Goal: Navigation & Orientation: Understand site structure

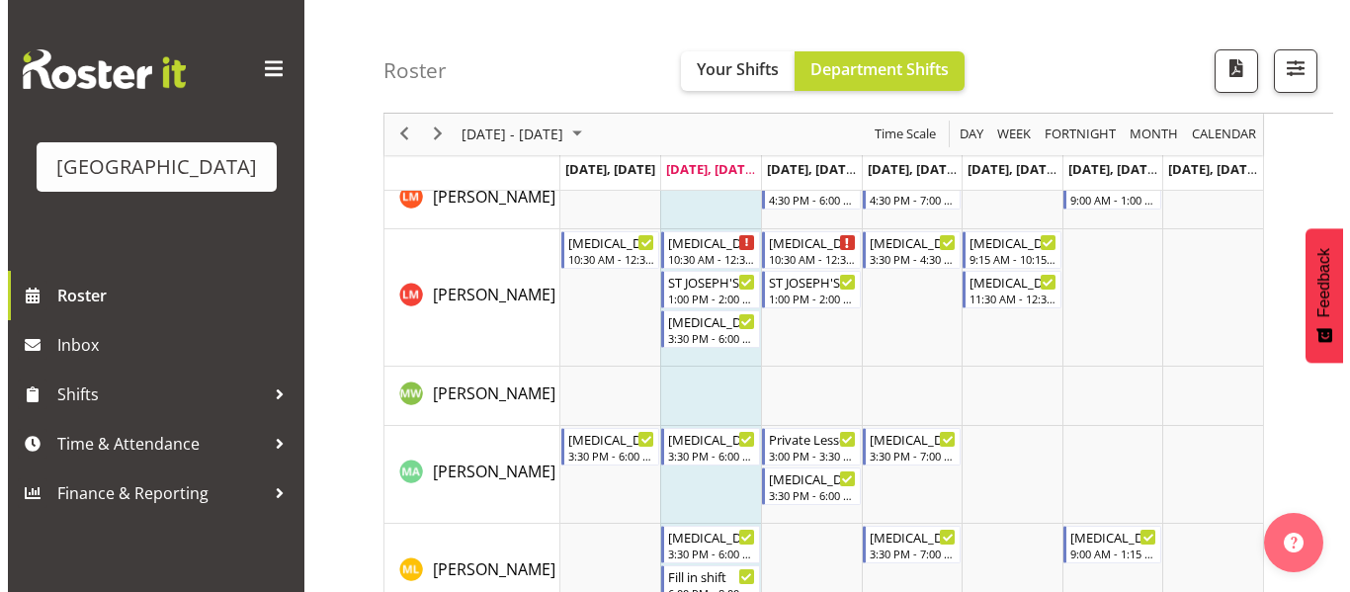
scroll to position [947, 0]
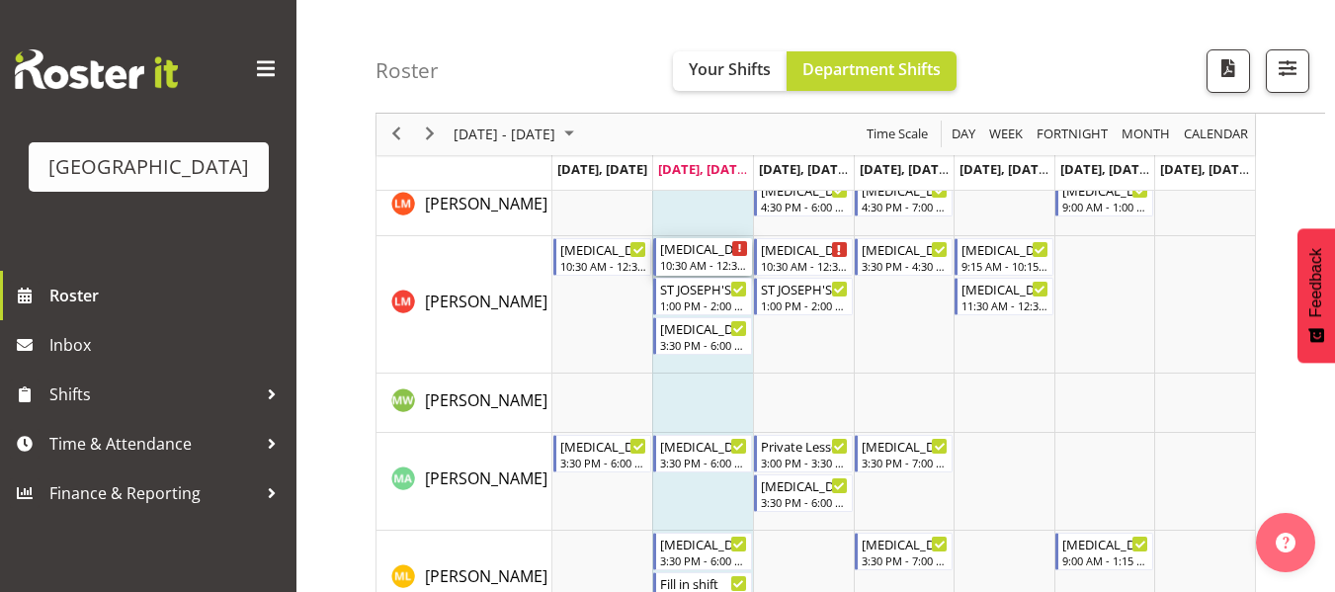
click at [734, 249] on div "Timeline Week of August 12, 2025" at bounding box center [739, 248] width 15 height 15
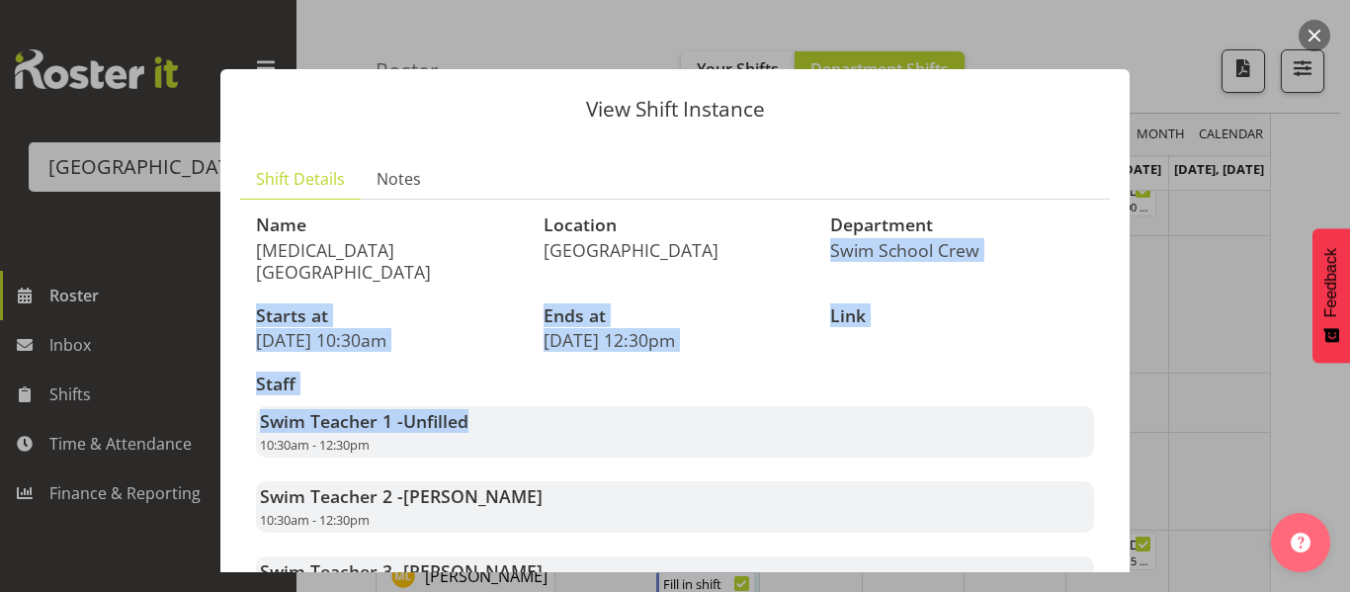
drag, startPoint x: 1133, startPoint y: 204, endPoint x: 1116, endPoint y: 375, distance: 171.9
click at [1116, 375] on div "View Shift Instance Shift Details Notes Name [MEDICAL_DATA] [GEOGRAPHIC_DATA] L…" at bounding box center [675, 296] width 949 height 552
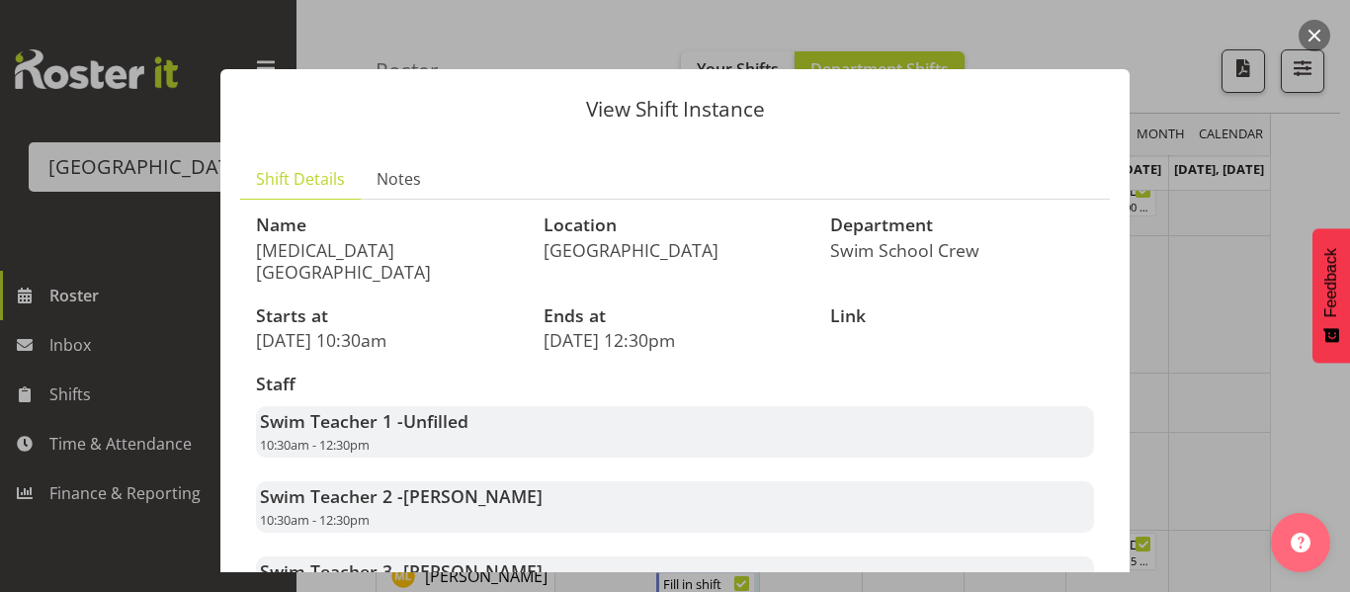
click at [1052, 412] on div "Swim Teacher 1 - Unfilled 10:30am - 12:30pm" at bounding box center [675, 431] width 838 height 51
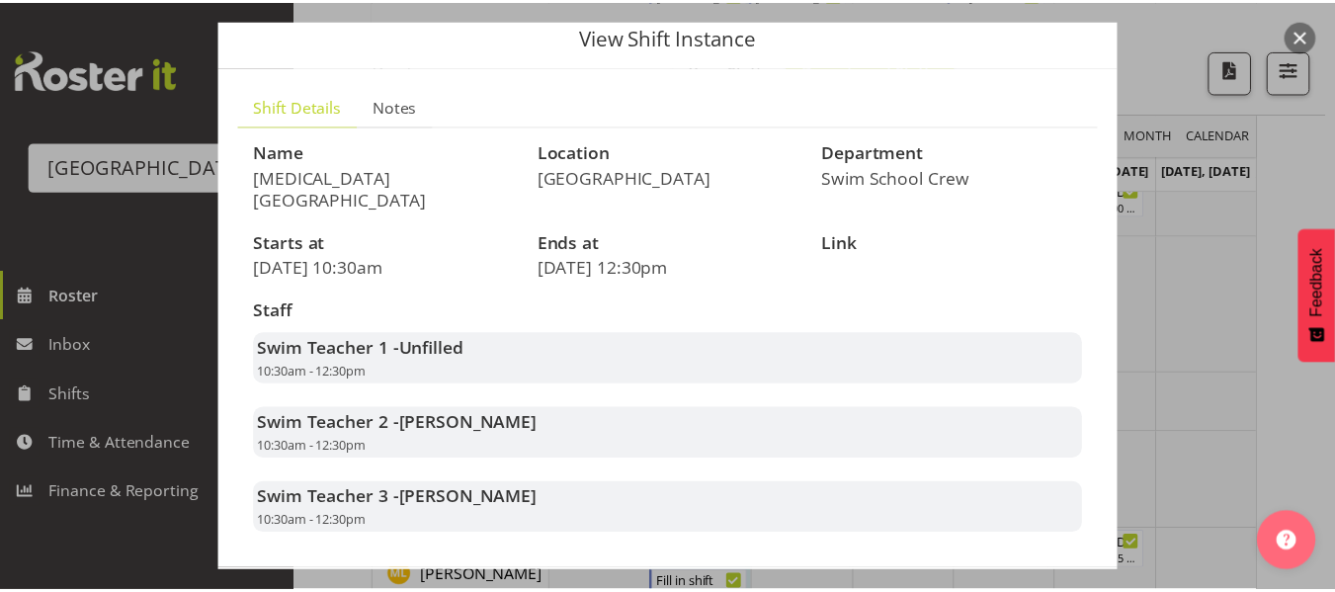
scroll to position [0, 0]
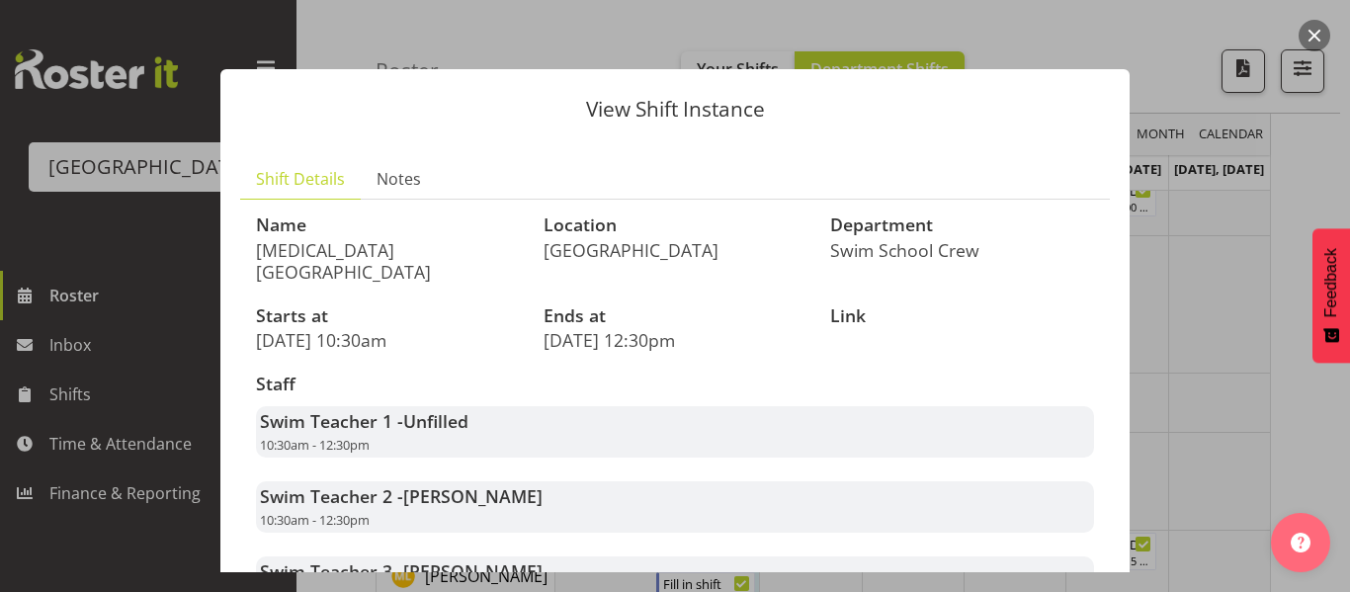
click at [1316, 38] on button "button" at bounding box center [1314, 36] width 32 height 32
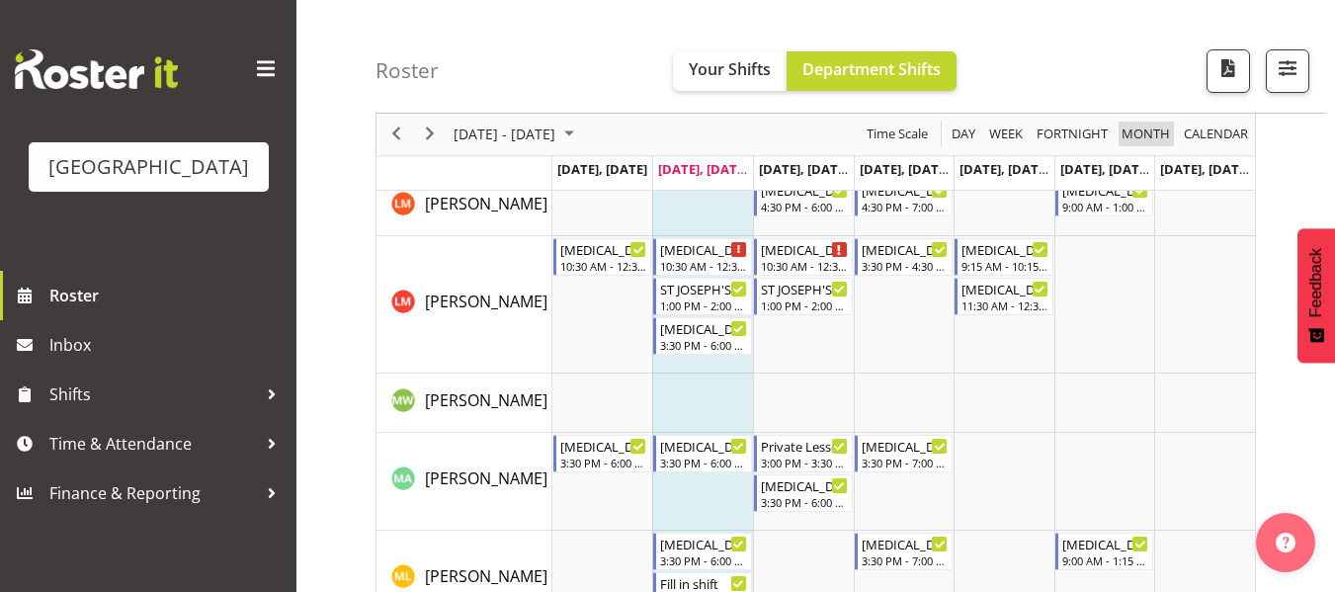
click at [1128, 127] on span "Month" at bounding box center [1146, 135] width 52 height 25
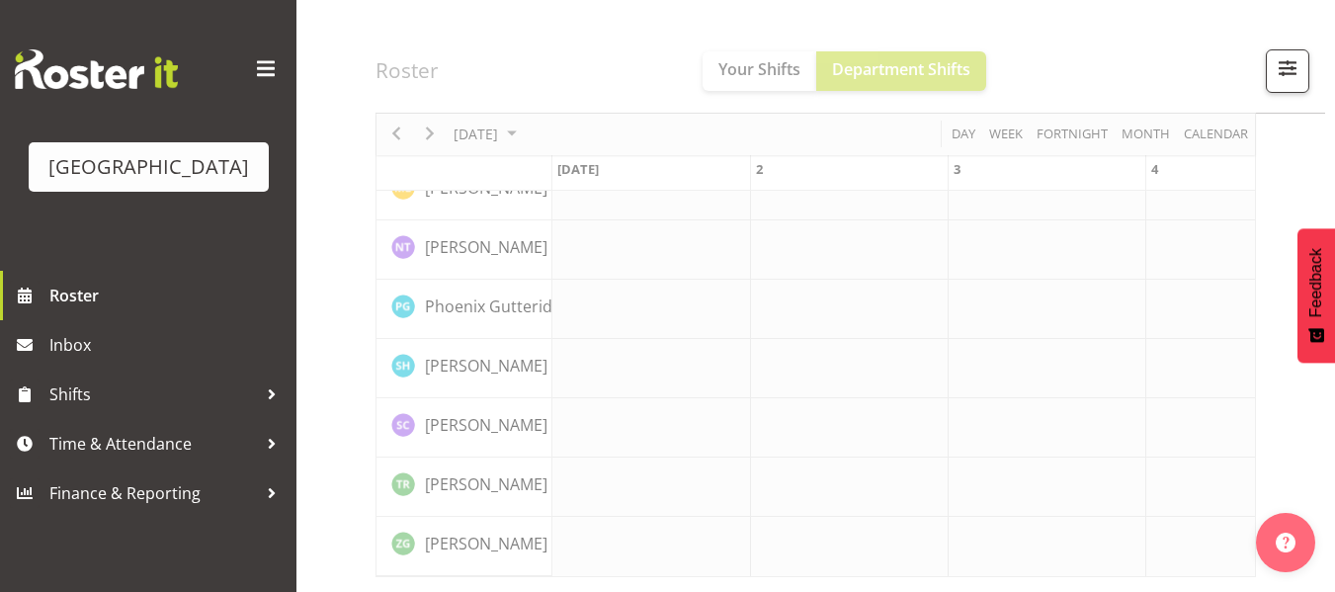
scroll to position [843, 0]
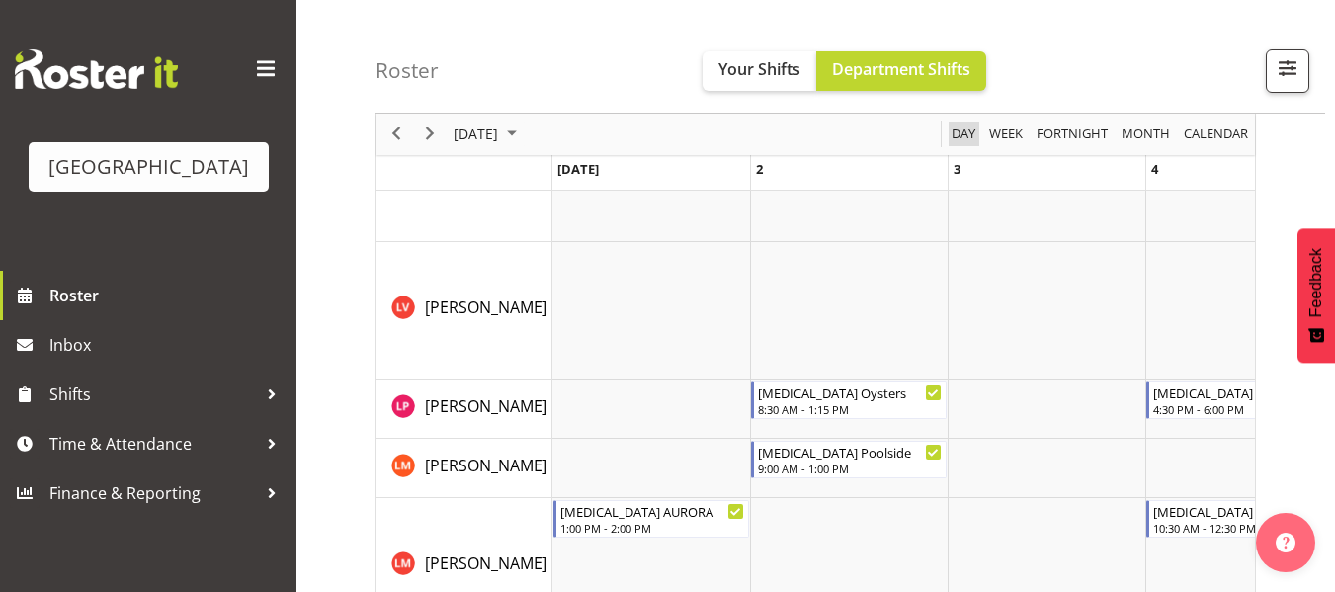
click at [950, 127] on span "Day" at bounding box center [964, 135] width 28 height 25
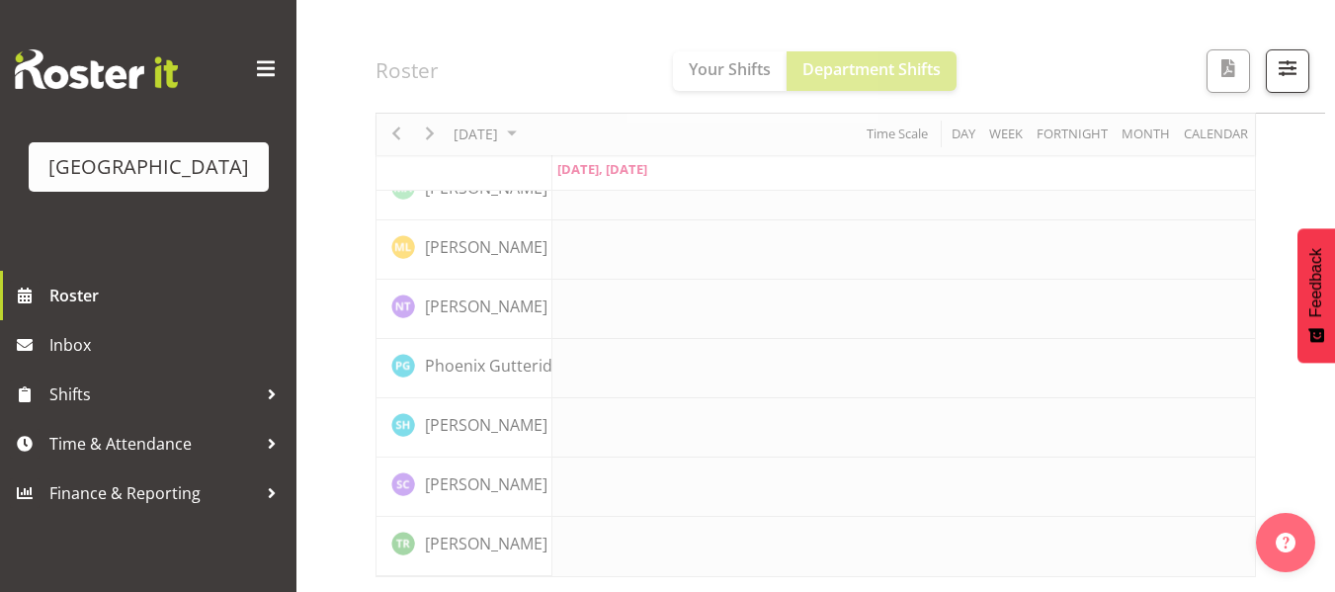
scroll to position [828, 0]
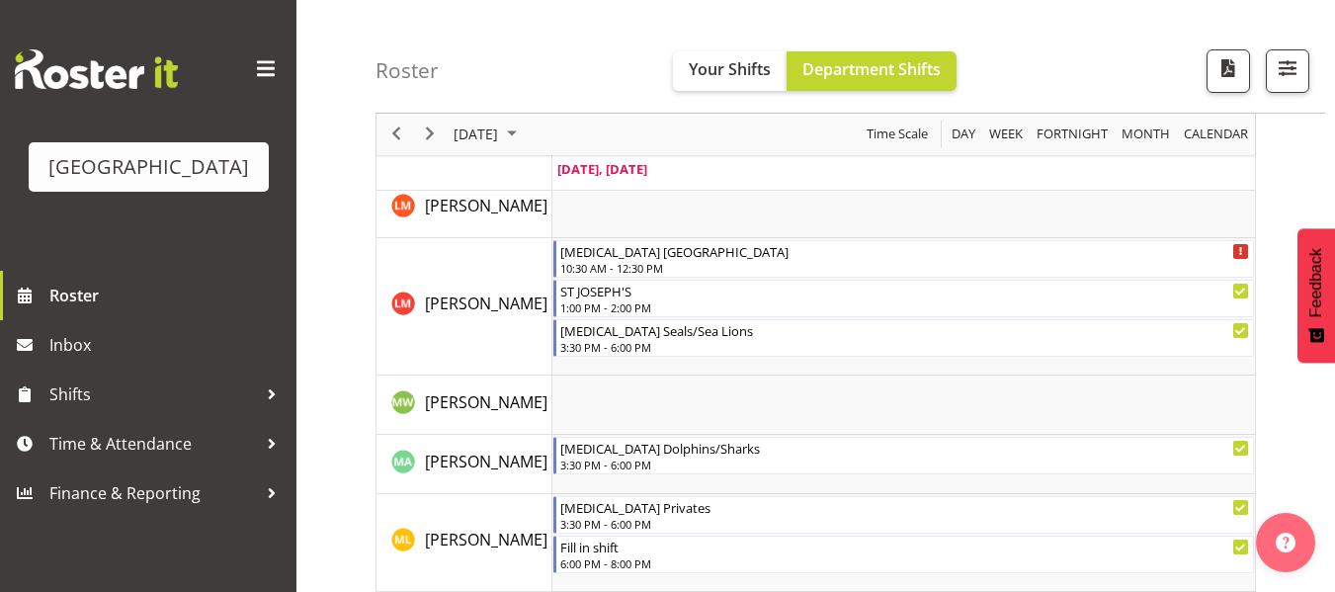
scroll to position [843, 0]
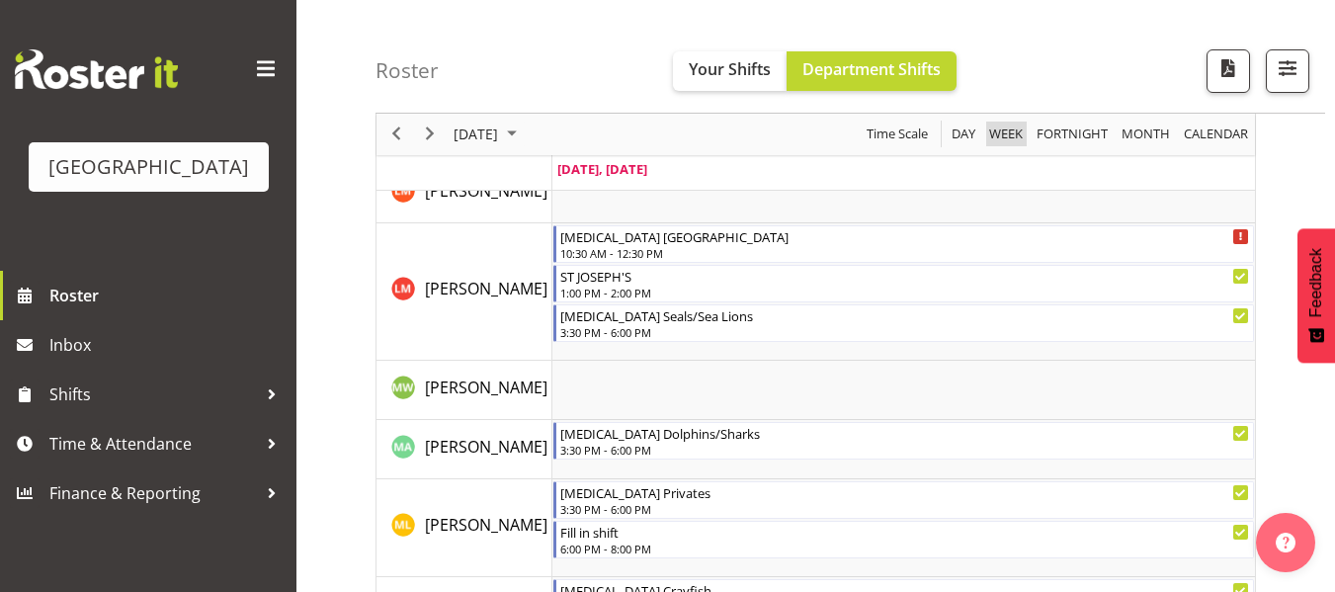
click at [1011, 132] on span "Week" at bounding box center [1006, 135] width 38 height 25
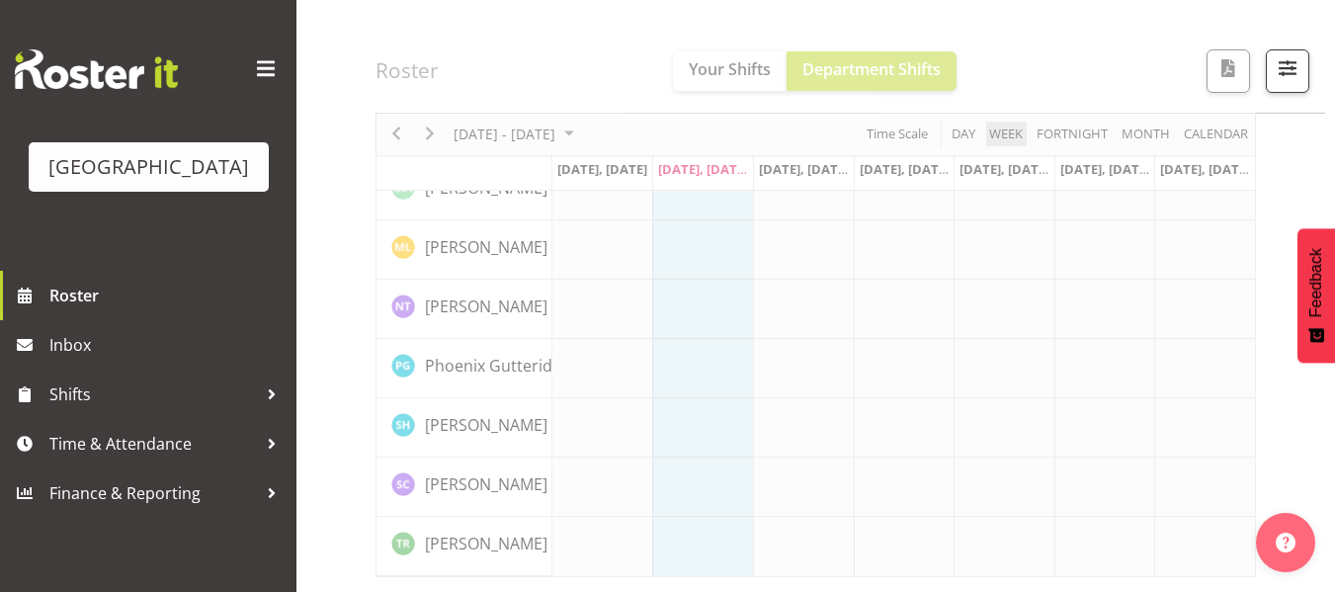
scroll to position [828, 0]
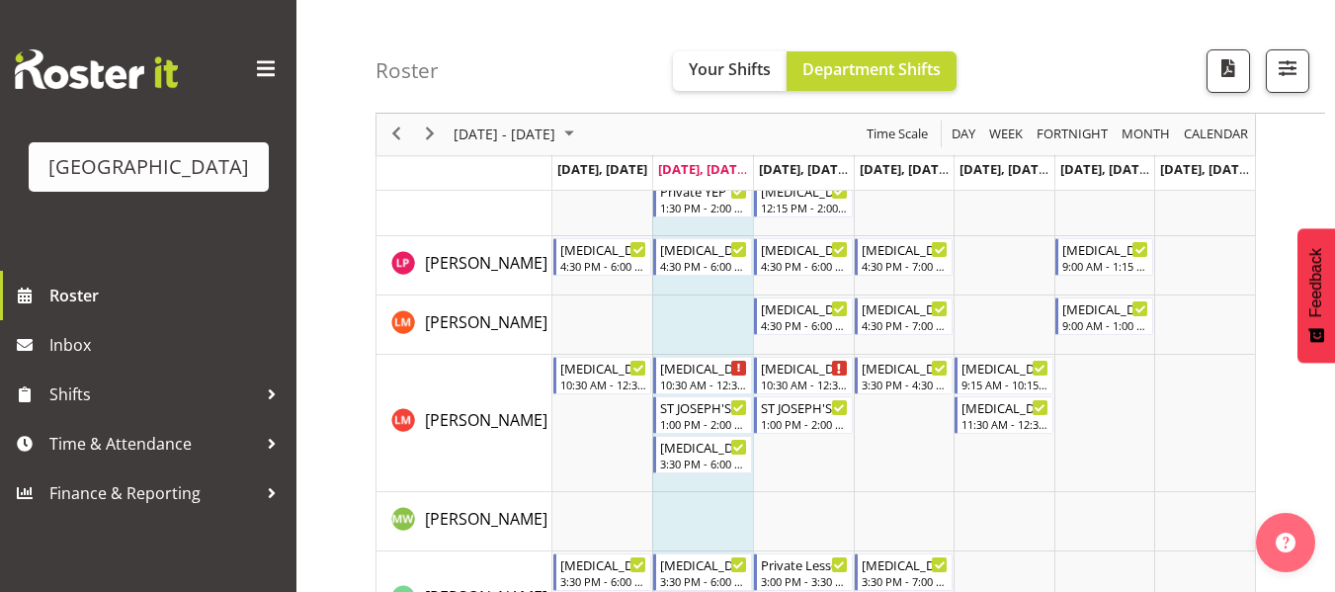
scroll to position [1140, 0]
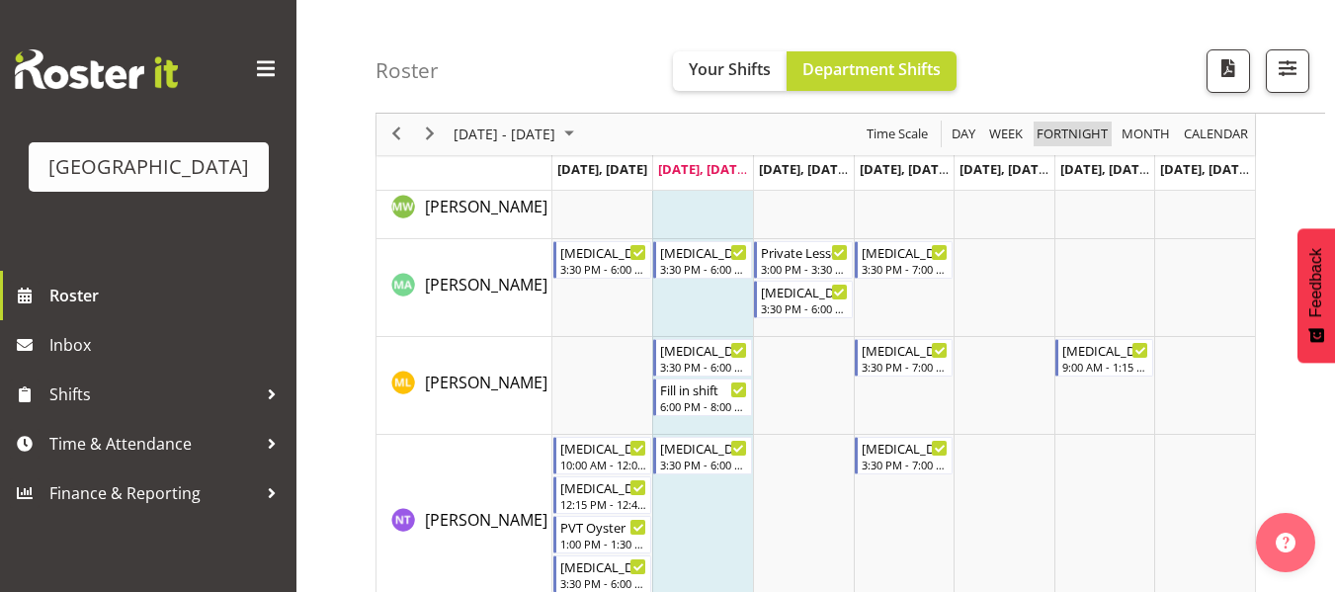
click at [1058, 133] on span "Fortnight" at bounding box center [1072, 135] width 75 height 25
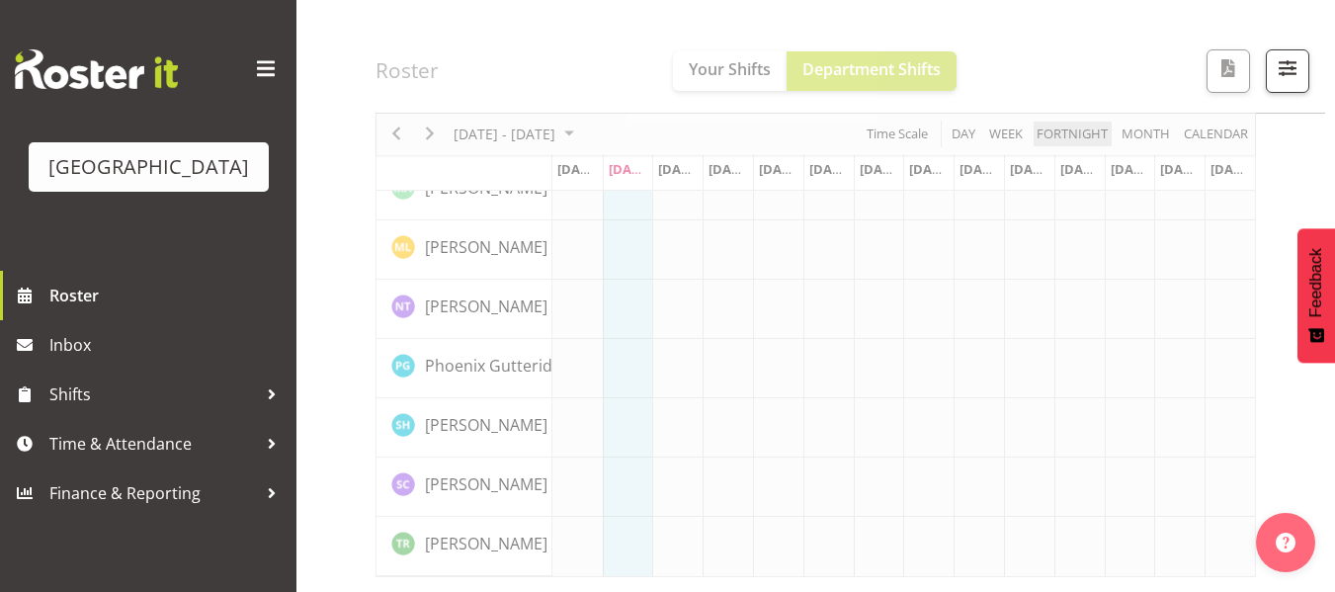
scroll to position [828, 0]
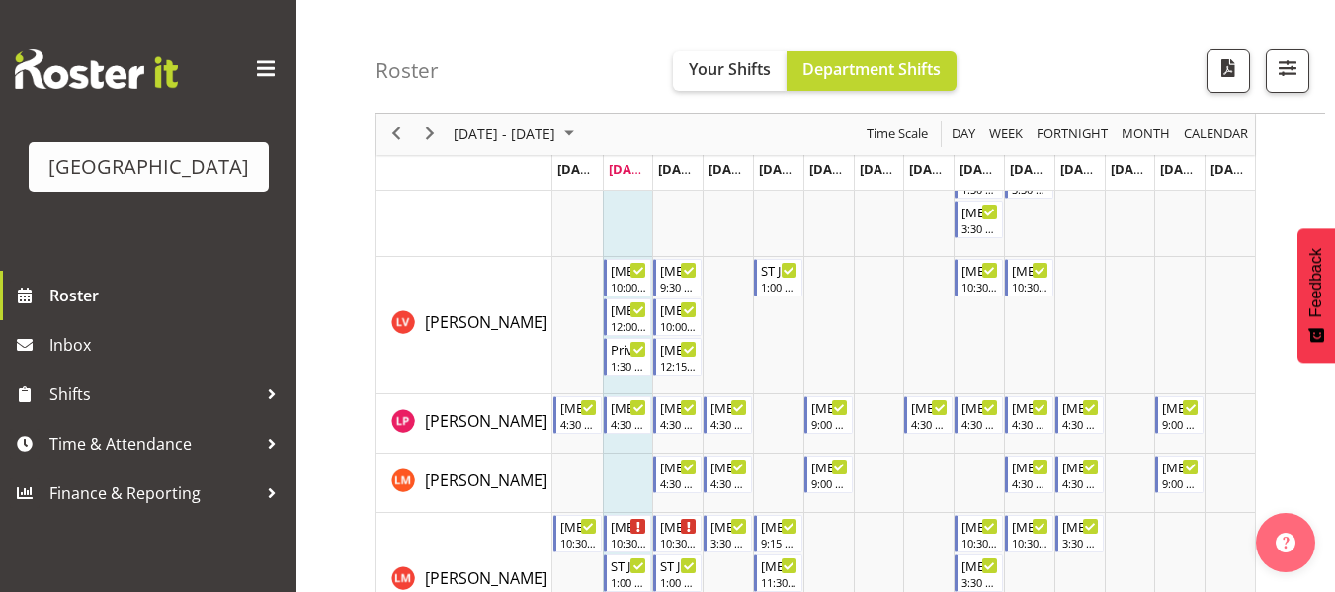
scroll to position [1298, 0]
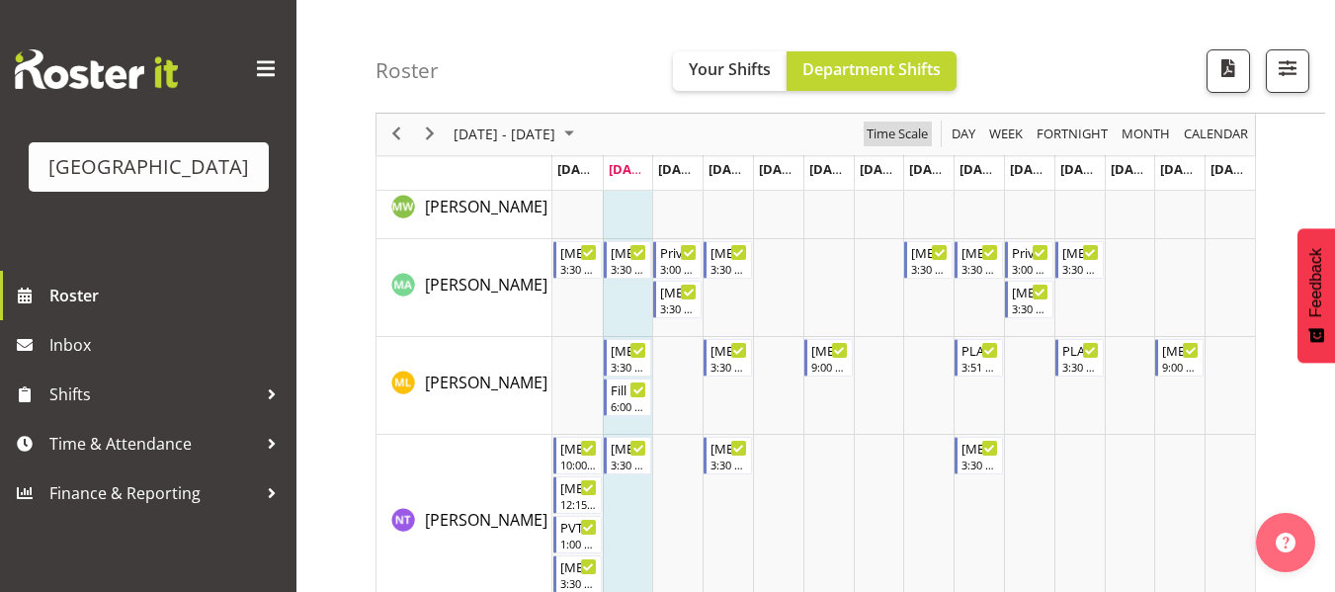
click at [904, 143] on span "Time Scale" at bounding box center [897, 135] width 65 height 25
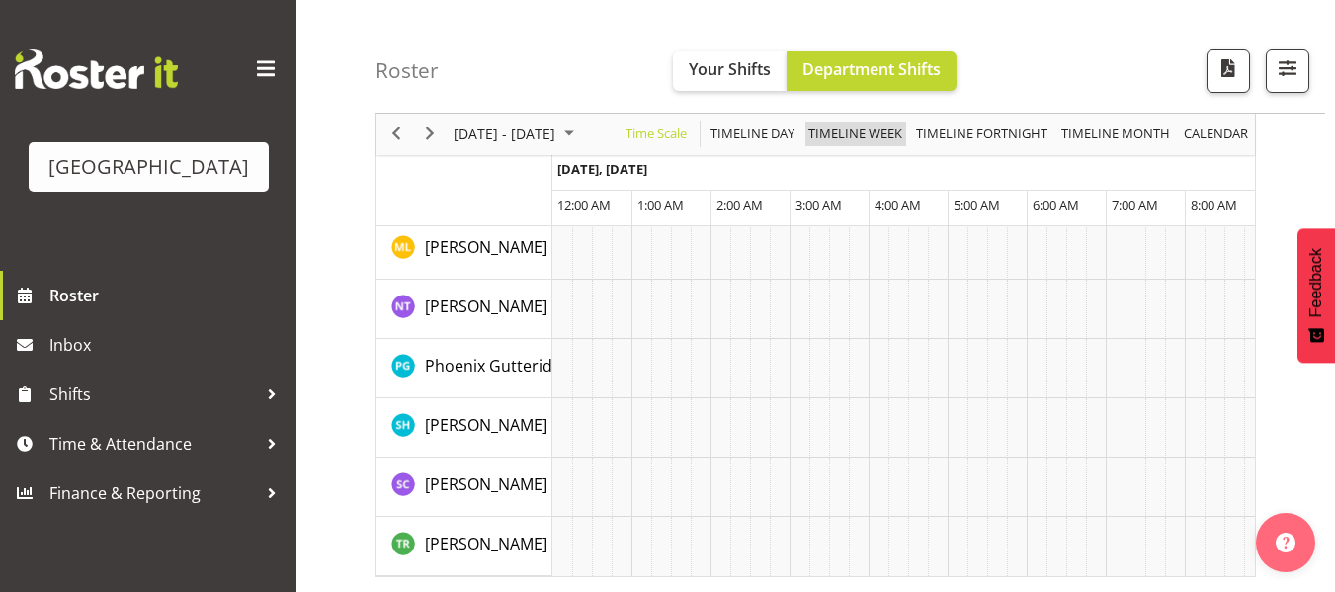
click at [855, 135] on span "Timeline Week" at bounding box center [855, 135] width 98 height 25
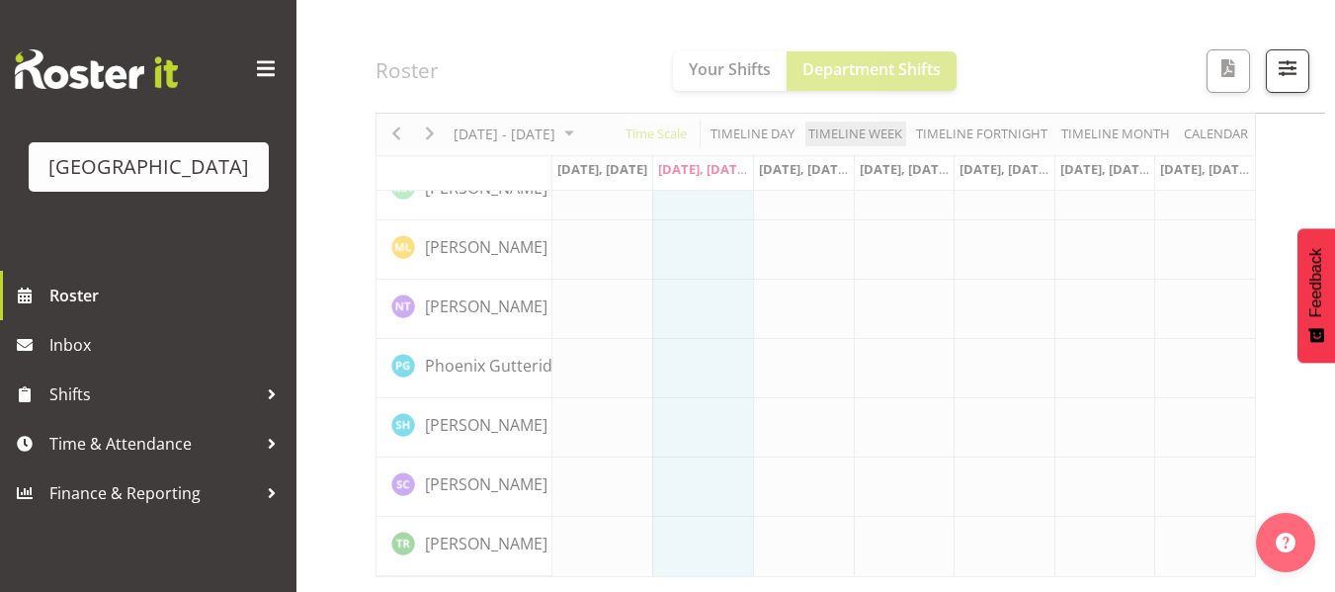
scroll to position [828, 0]
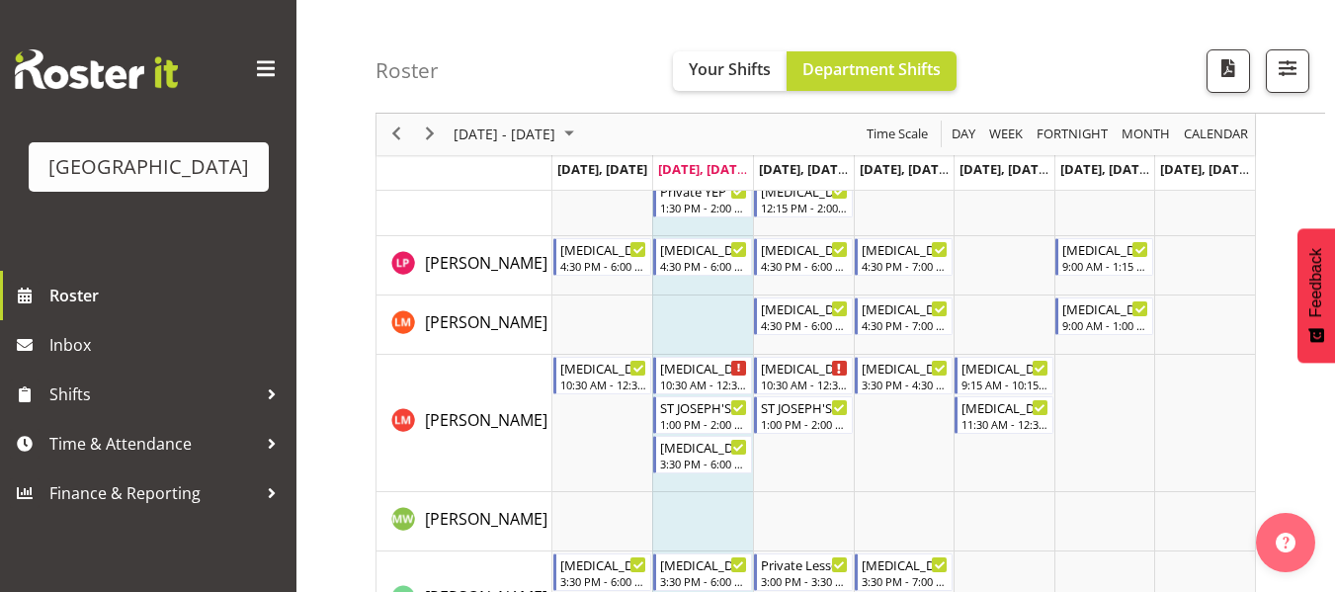
scroll to position [1140, 0]
